Goal: Information Seeking & Learning: Find specific fact

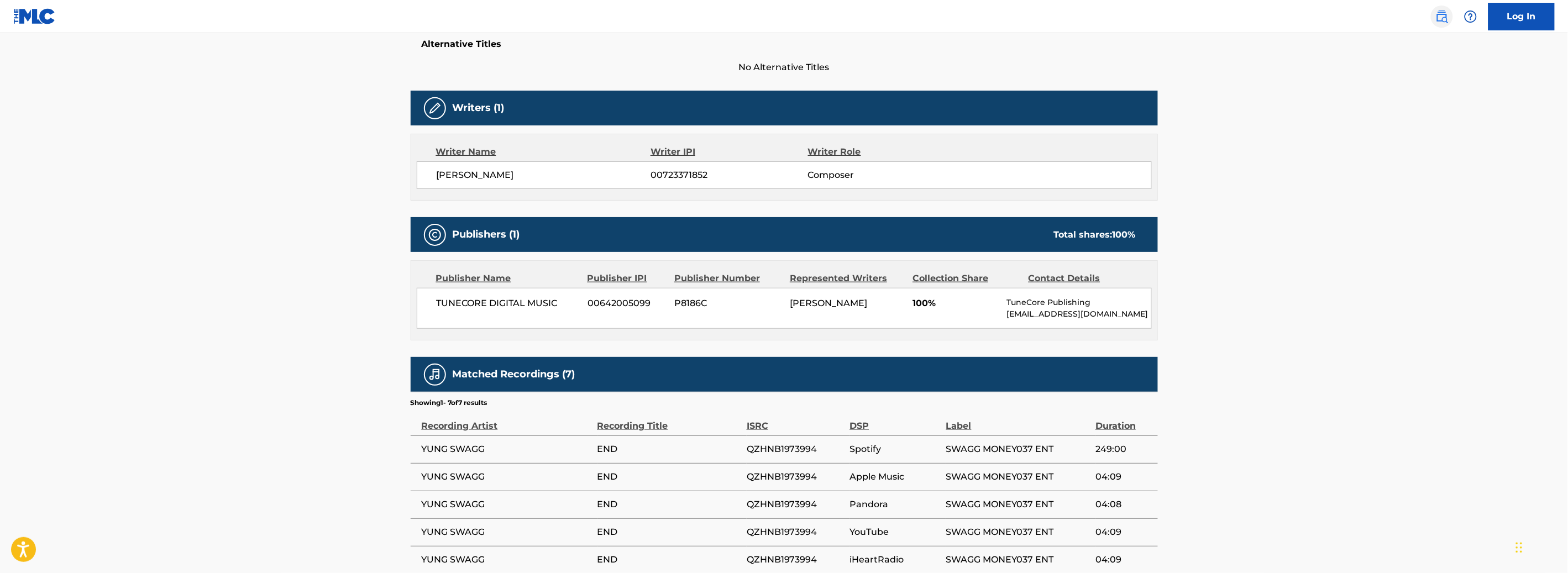
click at [1441, 17] on img at bounding box center [1442, 16] width 13 height 13
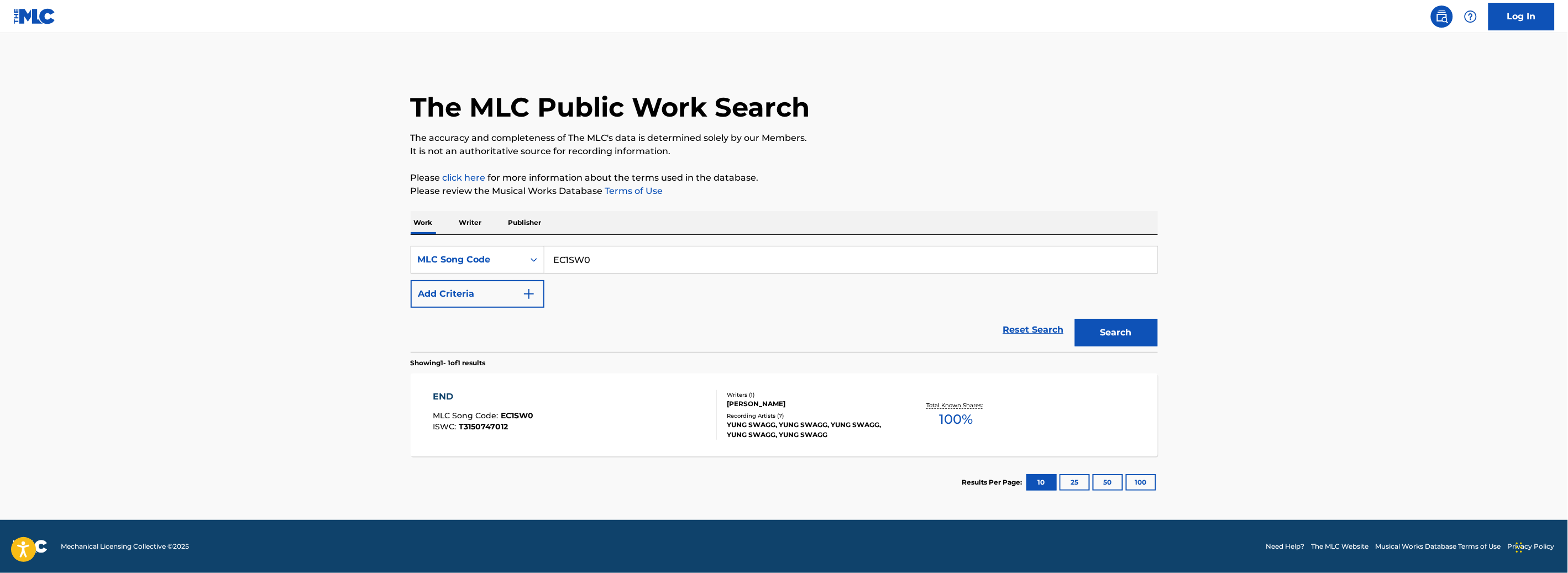
drag, startPoint x: 600, startPoint y: 263, endPoint x: 357, endPoint y: 256, distance: 243.1
click at [357, 256] on main "The MLC Public Work Search The accuracy and completeness of The MLC's data is d…" at bounding box center [784, 276] width 1568 height 487
paste input "CC0VPH"
type input "CC0VPH"
click at [1081, 343] on button "Search" at bounding box center [1116, 332] width 83 height 27
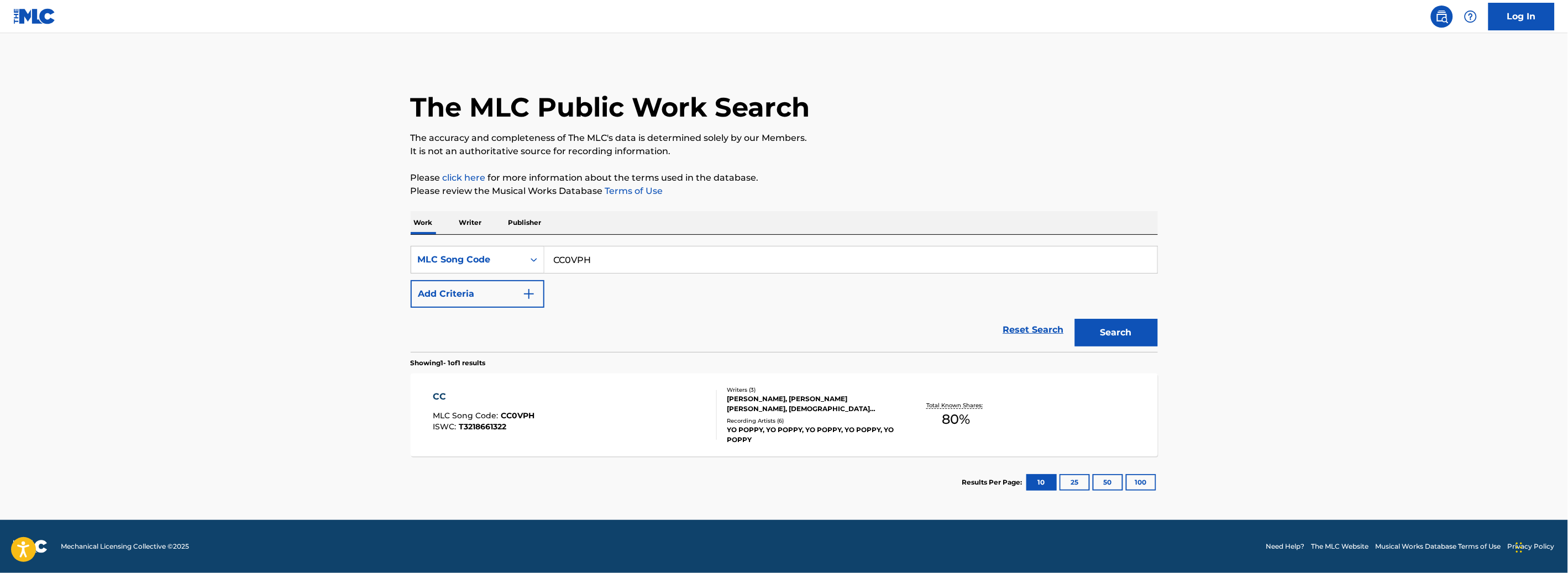
click at [599, 420] on div "CC MLC Song Code : CC0VPH ISWC : T3218661322" at bounding box center [575, 415] width 284 height 50
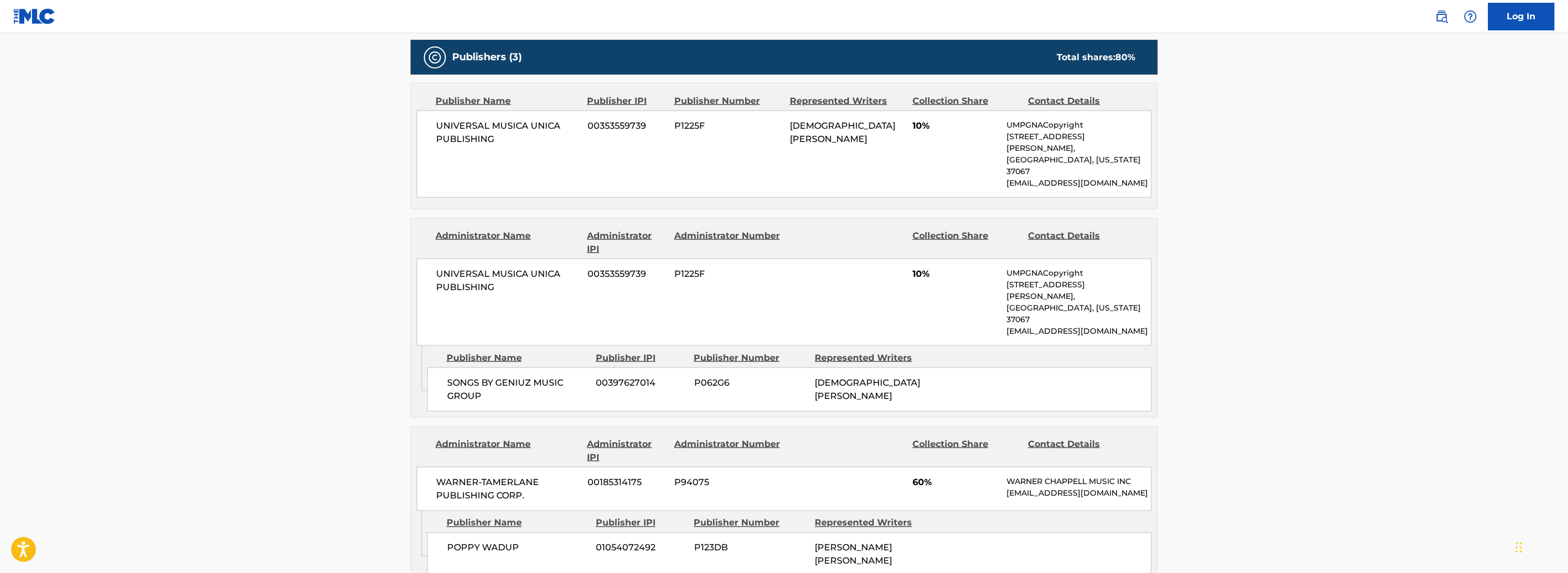
scroll to position [532, 0]
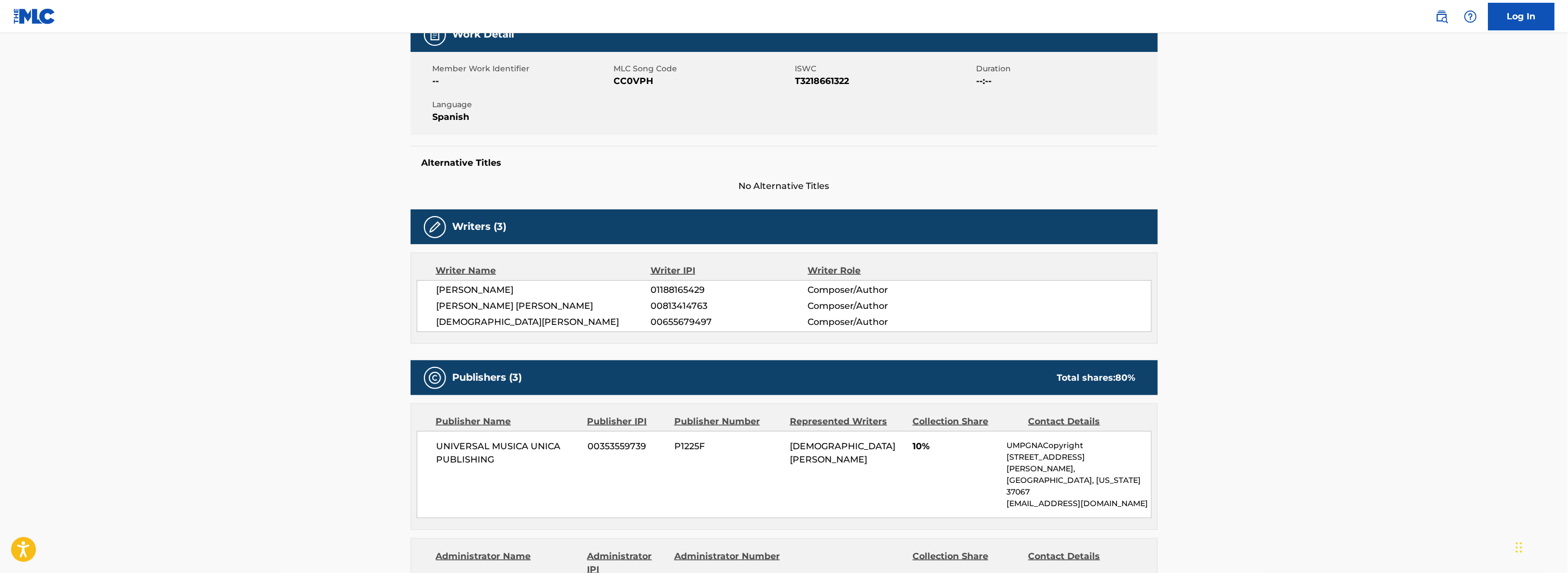
click at [444, 75] on span "--" at bounding box center [522, 82] width 178 height 13
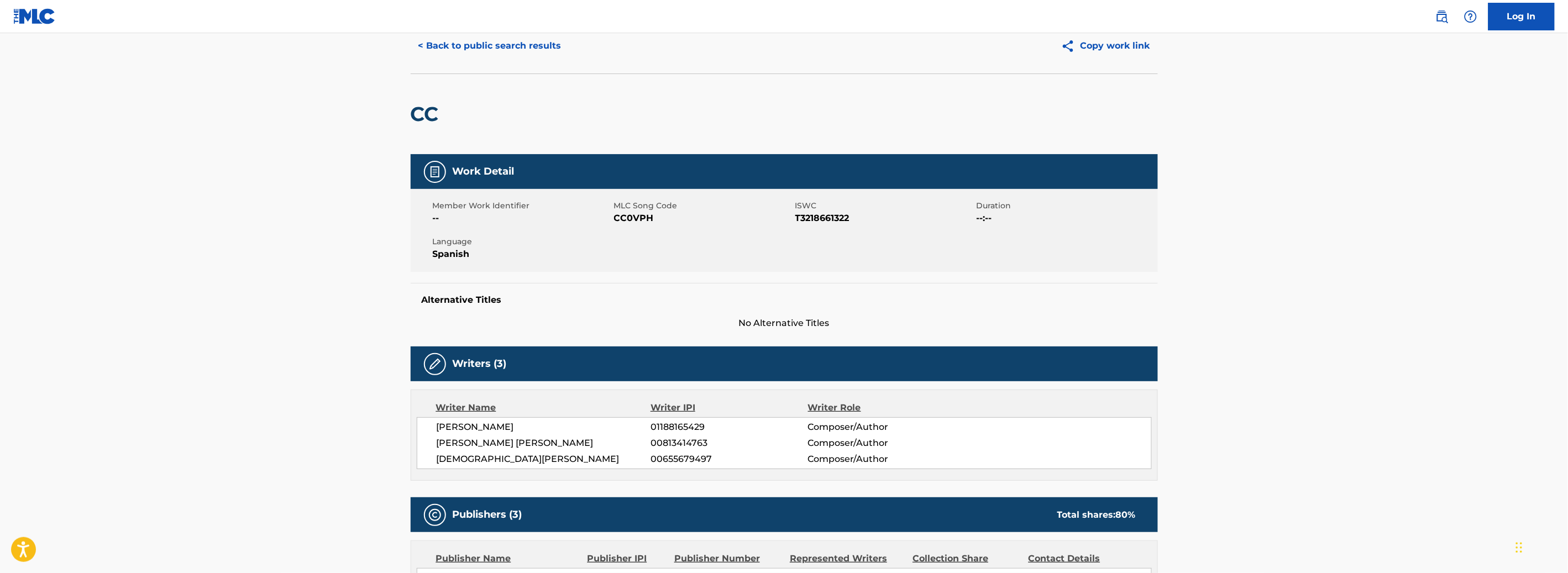
scroll to position [22, 0]
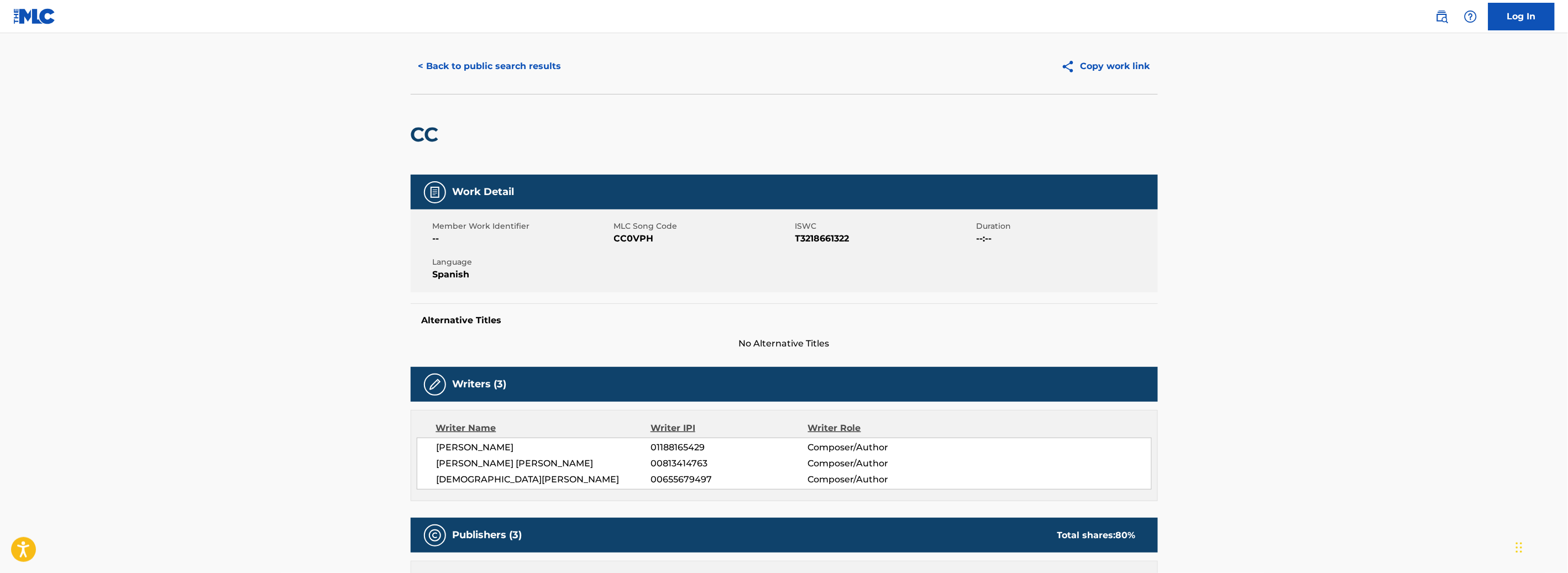
click at [452, 72] on button "< Back to public search results" at bounding box center [490, 66] width 159 height 27
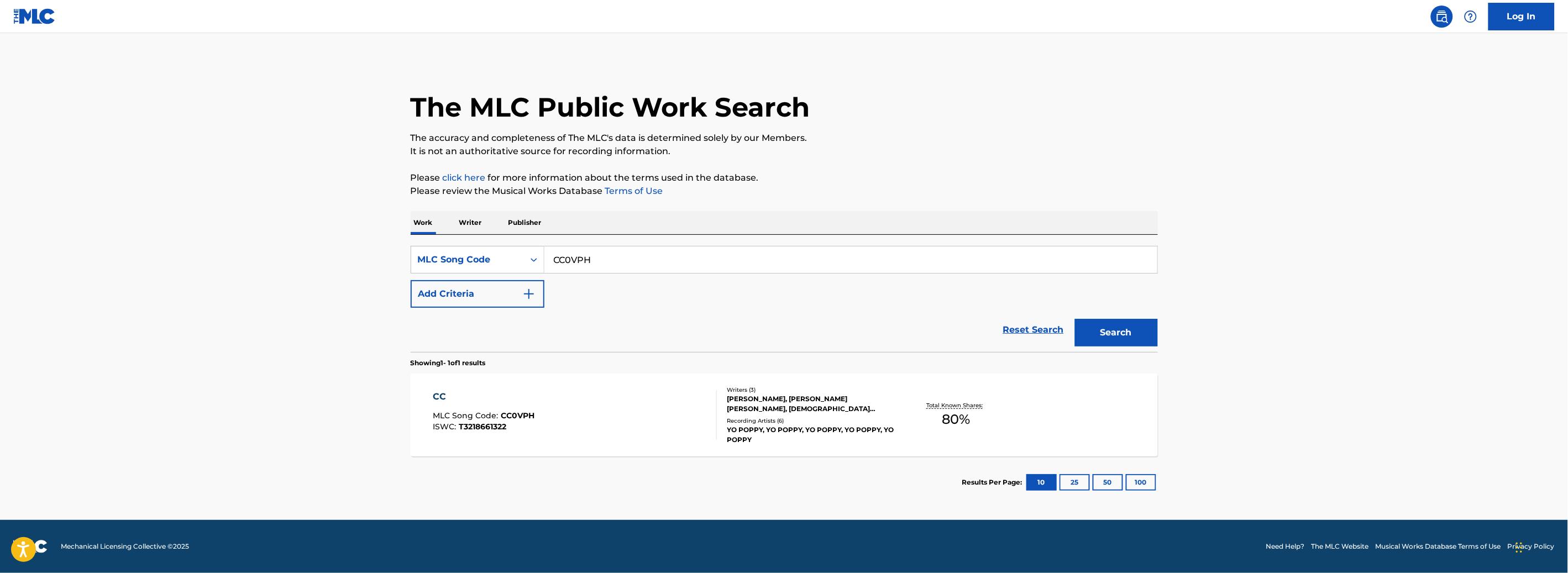
drag, startPoint x: 587, startPoint y: 259, endPoint x: 487, endPoint y: 238, distance: 102.2
click at [488, 238] on div "SearchWithCriteriad5ed0b57-eb96-4812-8e31-bfeaf52fbefa MLC Song Code CC0VPH Add…" at bounding box center [785, 293] width 747 height 117
paste input "UA8JIB"
type input "UA8JIB"
click at [1094, 327] on button "Search" at bounding box center [1116, 332] width 83 height 27
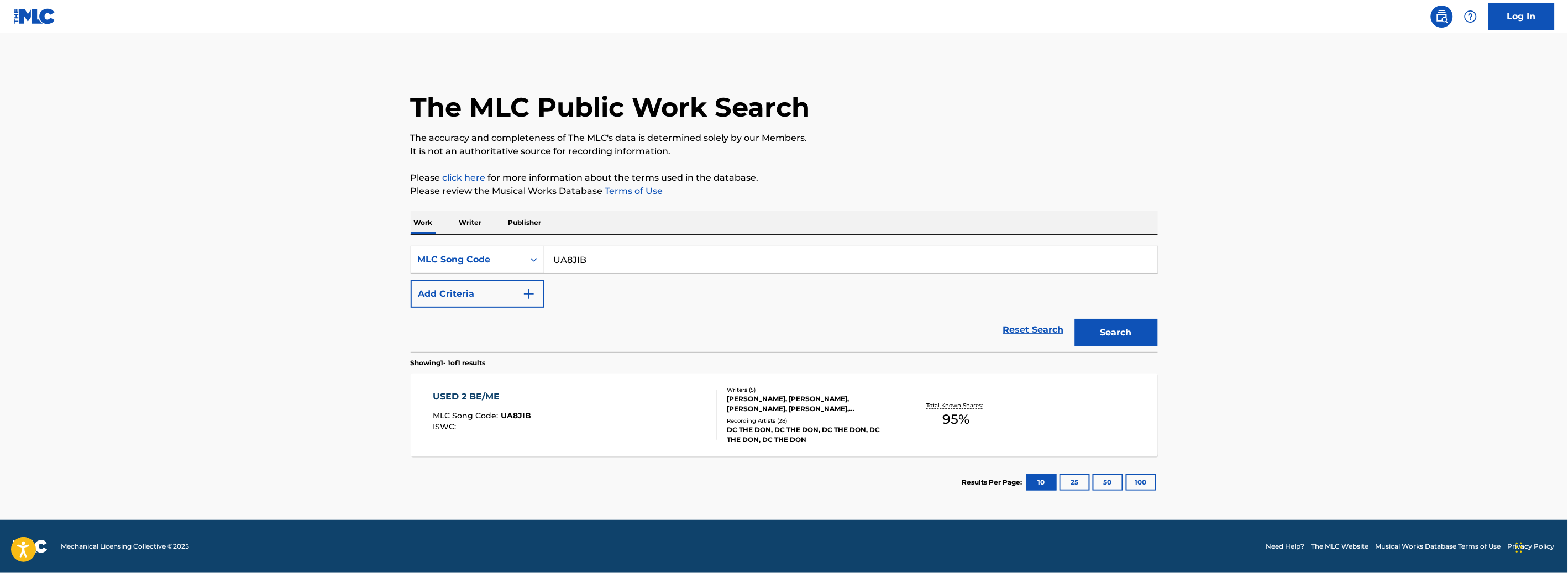
click at [630, 411] on div "USED 2 BE/ME MLC Song Code : UA8JIB ISWC :" at bounding box center [575, 415] width 284 height 50
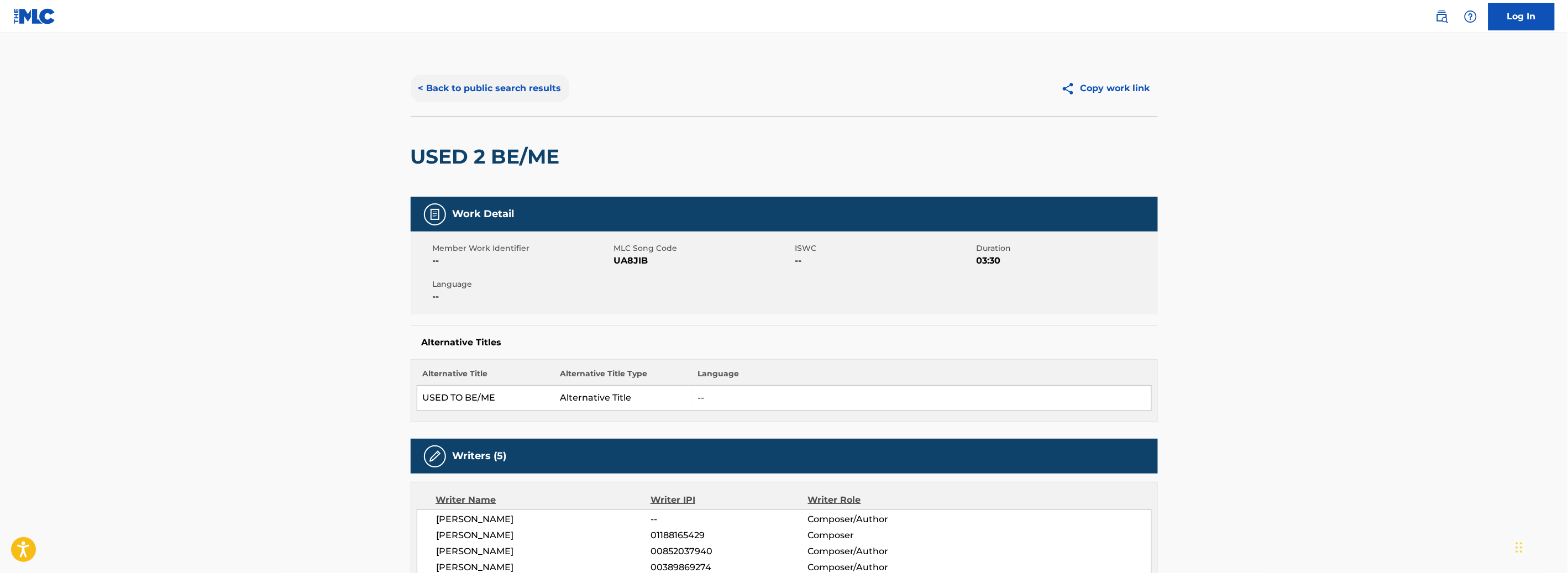
click at [434, 91] on button "< Back to public search results" at bounding box center [490, 88] width 159 height 27
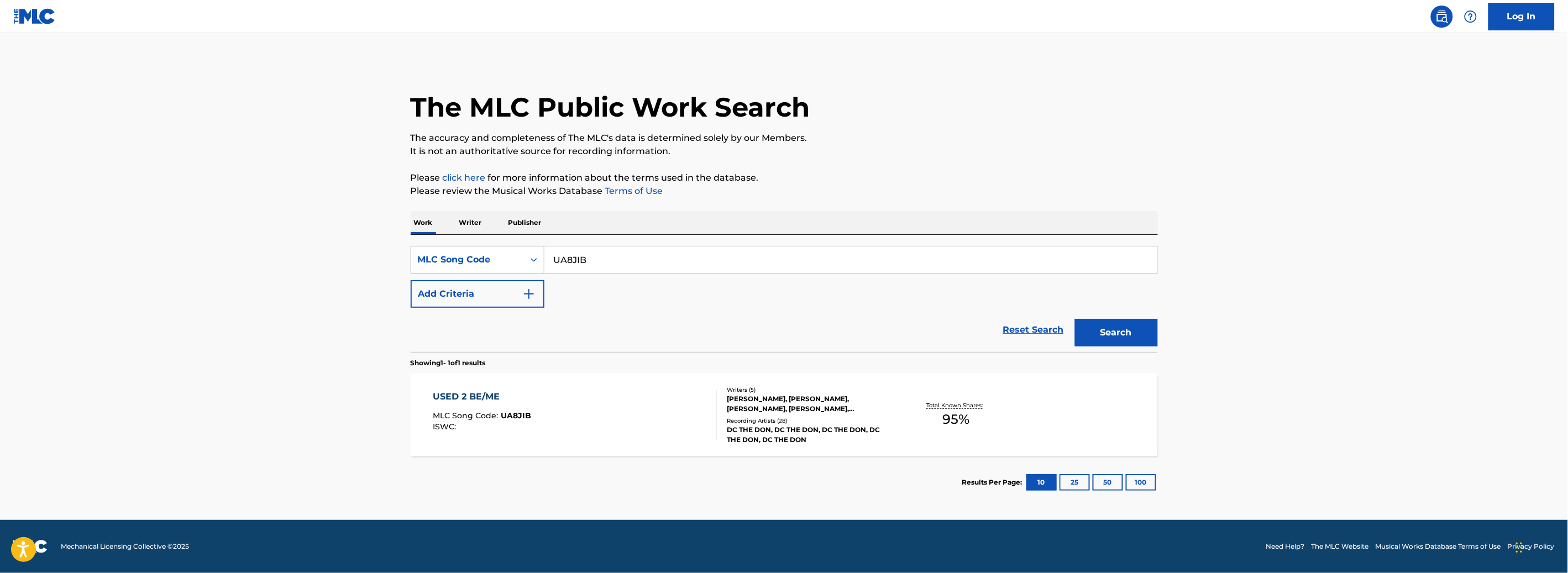
drag, startPoint x: 602, startPoint y: 266, endPoint x: 514, endPoint y: 254, distance: 88.8
click at [514, 255] on div "SearchWithCriteriad5ed0b57-eb96-4812-8e31-bfeaf52fbefa MLC Song Code UA8JIB" at bounding box center [785, 259] width 747 height 27
paste input "W50NZ"
type input "UW50NZ"
click at [1134, 338] on button "Search" at bounding box center [1116, 332] width 83 height 27
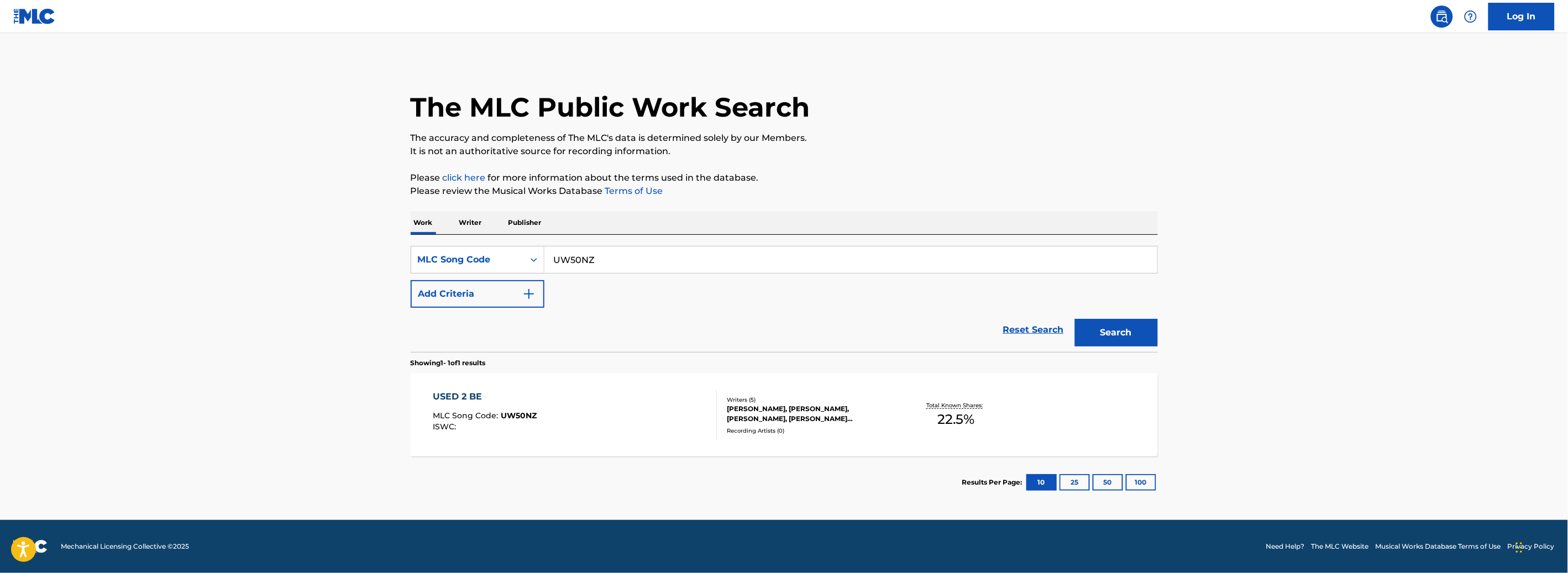
click at [616, 392] on div "USED 2 BE MLC Song Code : UW50NZ ISWC :" at bounding box center [575, 415] width 284 height 50
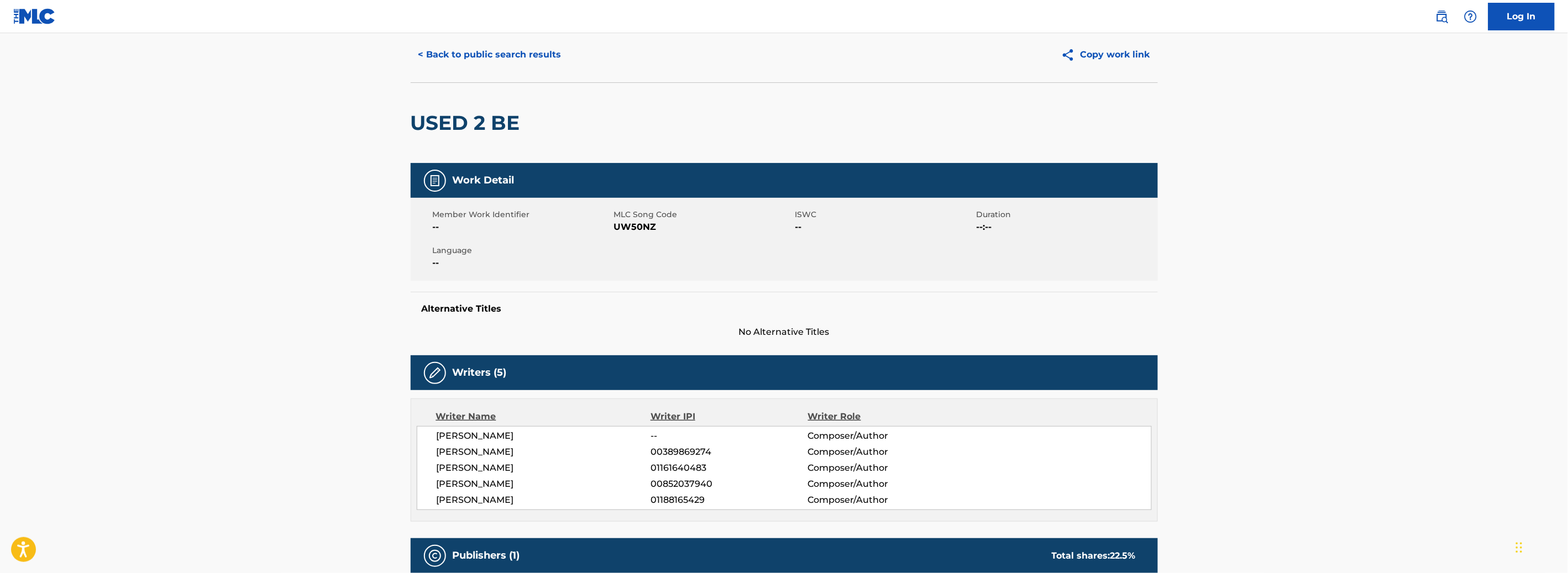
scroll to position [24, 0]
